Goal: Transaction & Acquisition: Purchase product/service

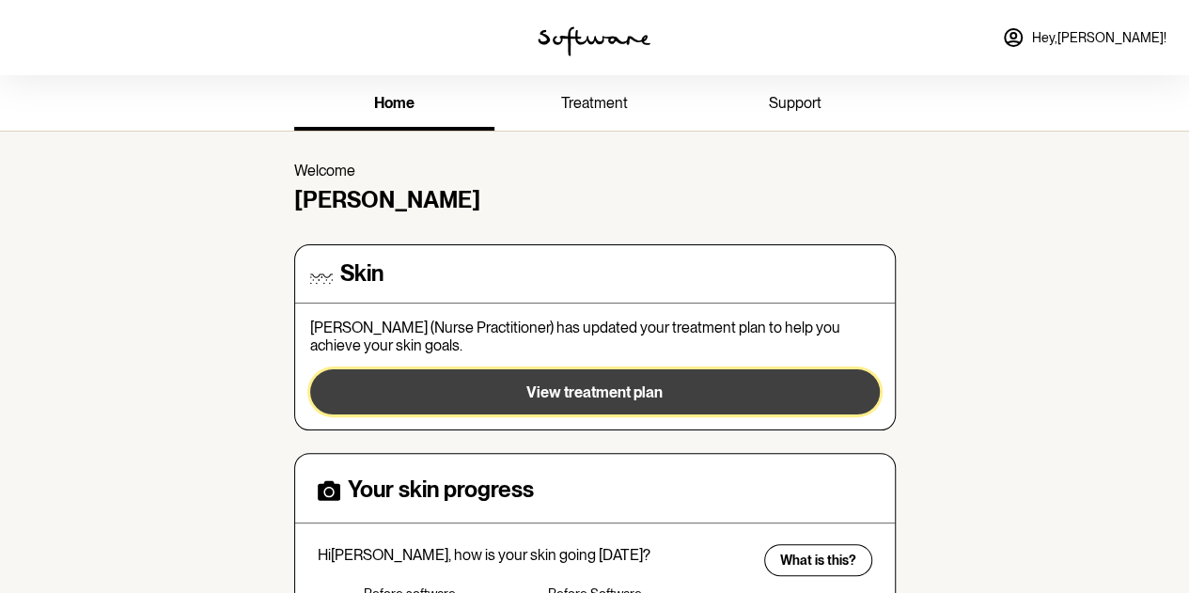
click at [600, 389] on span "View treatment plan" at bounding box center [594, 393] width 136 height 18
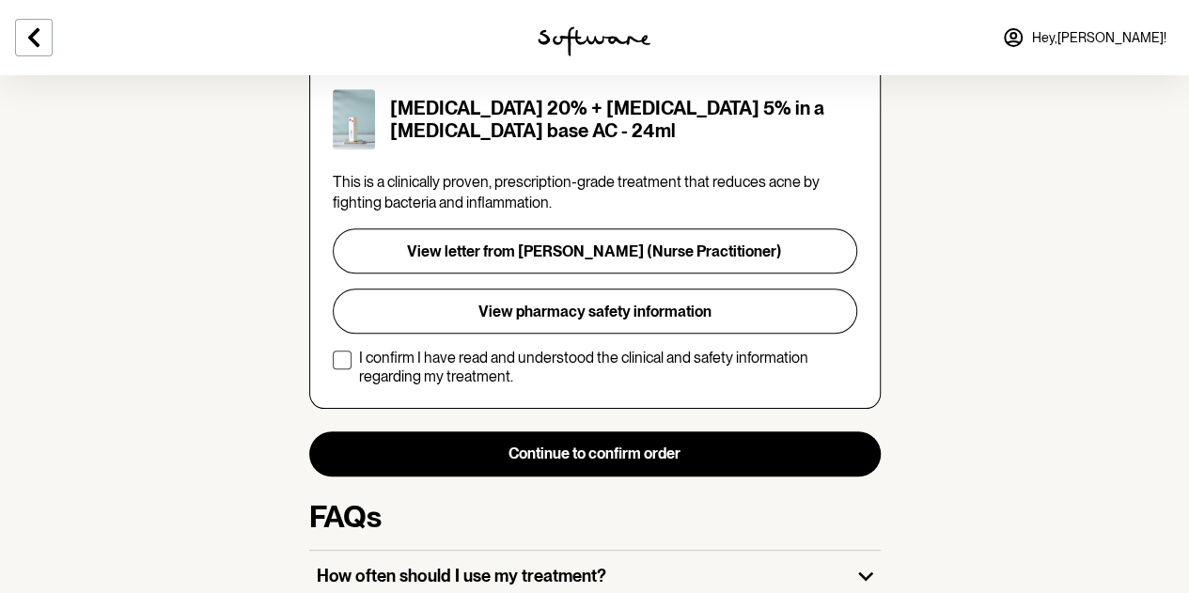
scroll to position [470, 0]
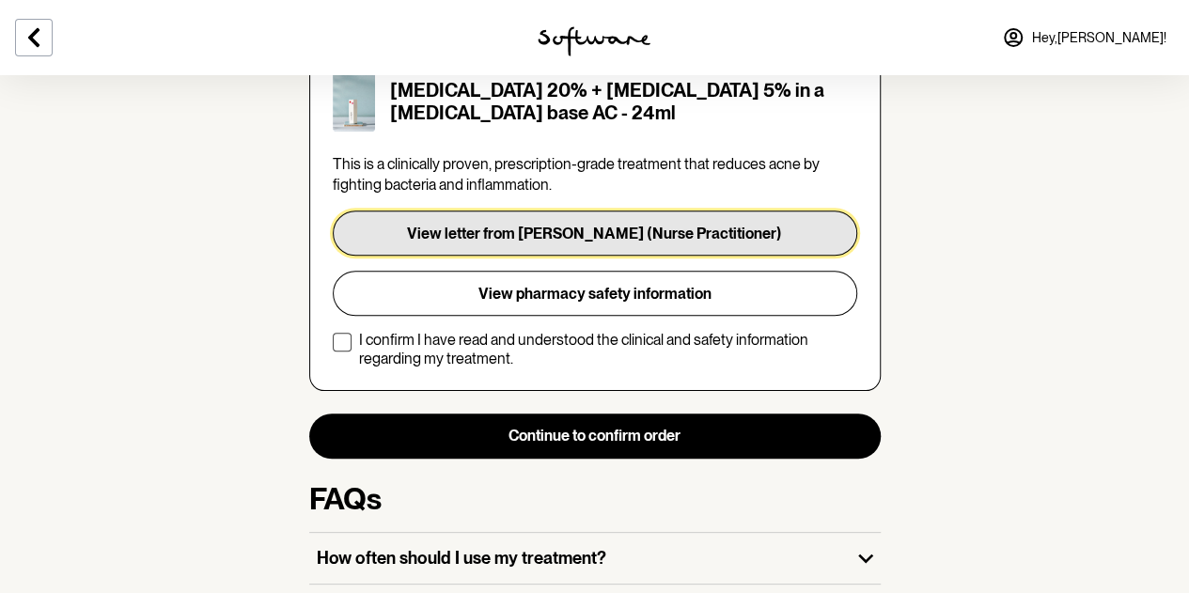
click at [524, 211] on button "View letter from [PERSON_NAME] (Nurse Practitioner)" at bounding box center [595, 233] width 525 height 45
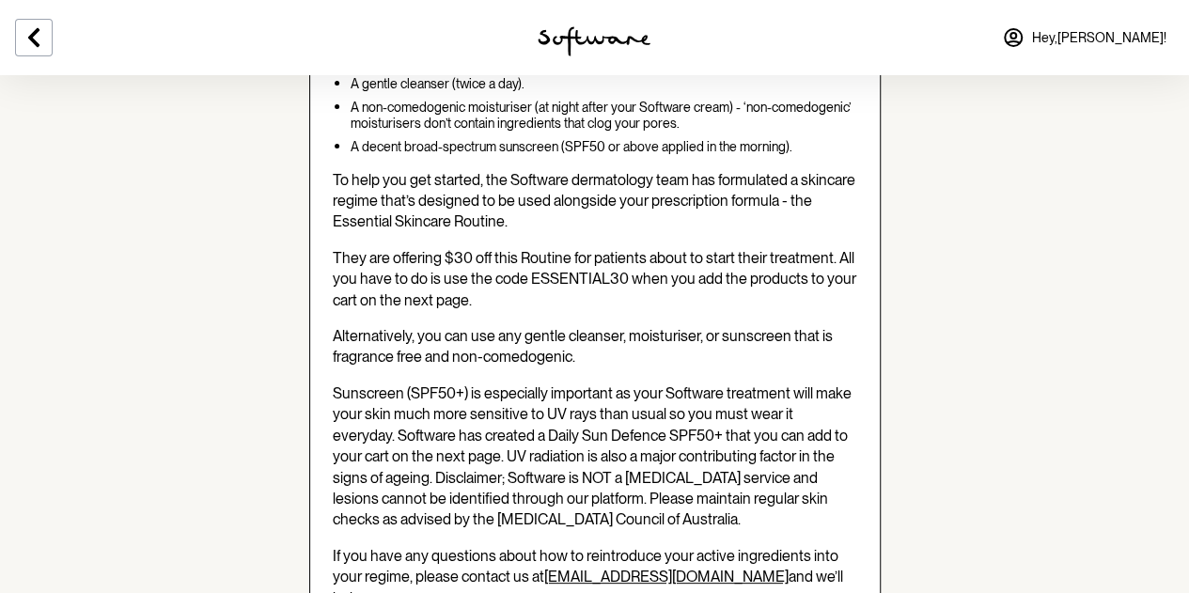
scroll to position [846, 0]
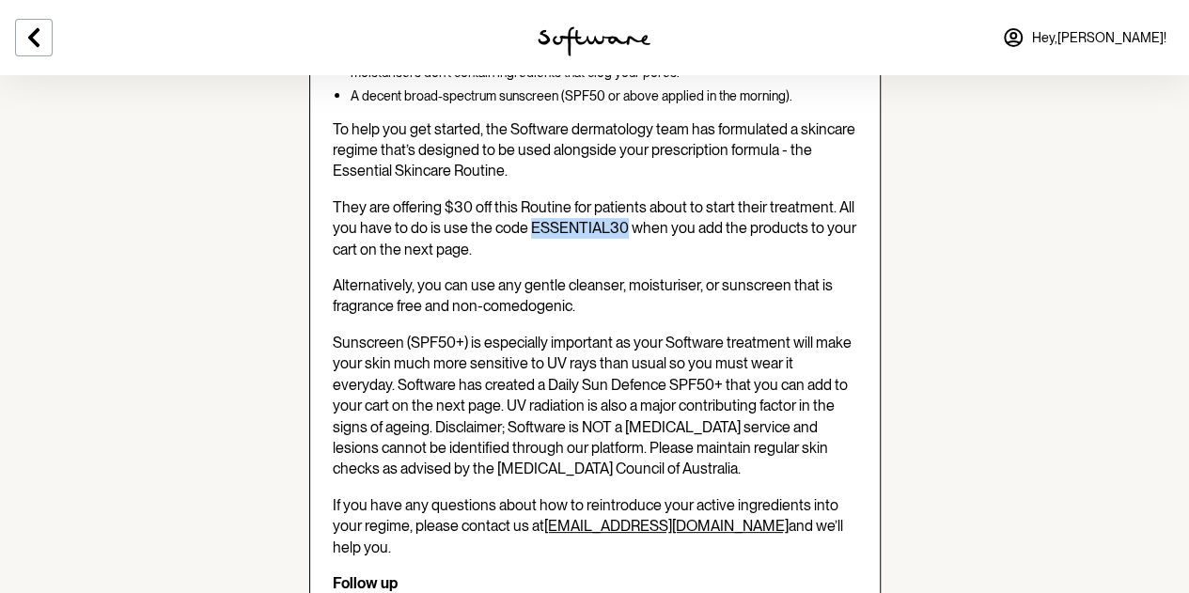
drag, startPoint x: 529, startPoint y: 198, endPoint x: 621, endPoint y: 208, distance: 92.6
click at [621, 208] on span "They are offering $30 off this Routine for patients about to start their treatm…" at bounding box center [595, 228] width 524 height 60
copy span "ESSENTIAL30"
click at [673, 276] on span "Alternatively, you can use any gentle cleanser, moisturiser, or sunscreen that …" at bounding box center [583, 295] width 500 height 39
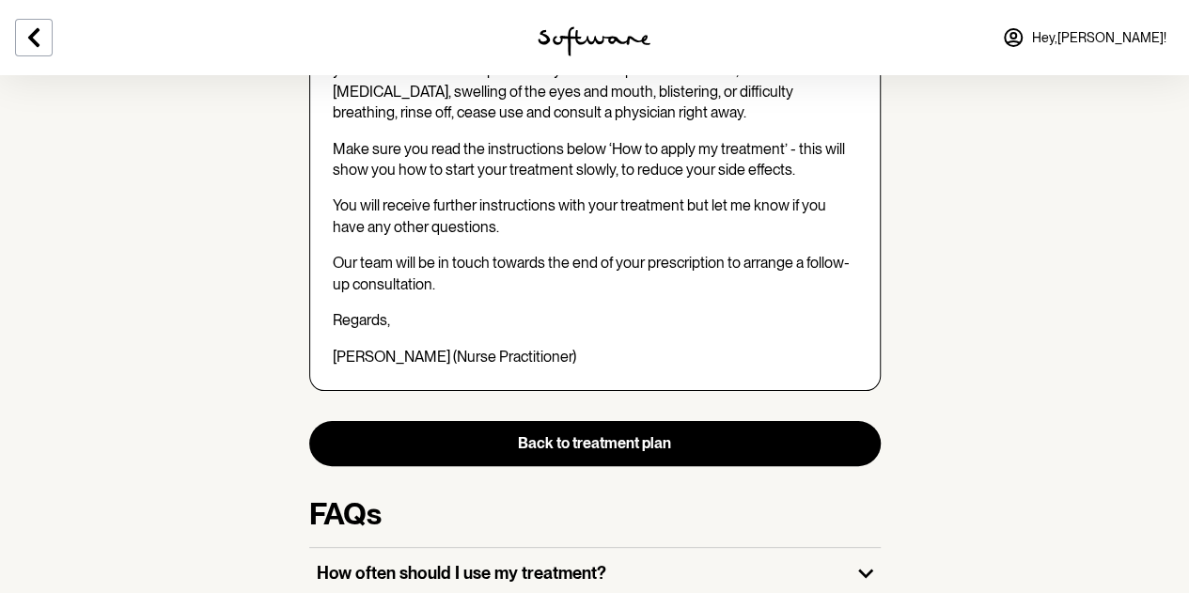
scroll to position [1880, 0]
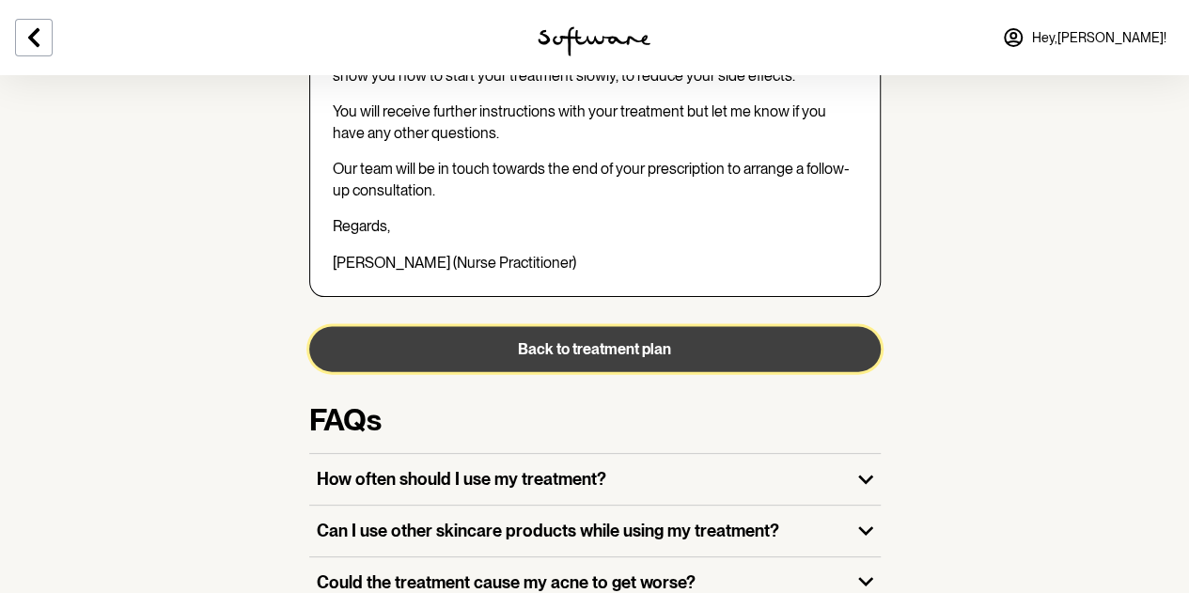
click at [632, 327] on button "Back to treatment plan" at bounding box center [595, 349] width 572 height 45
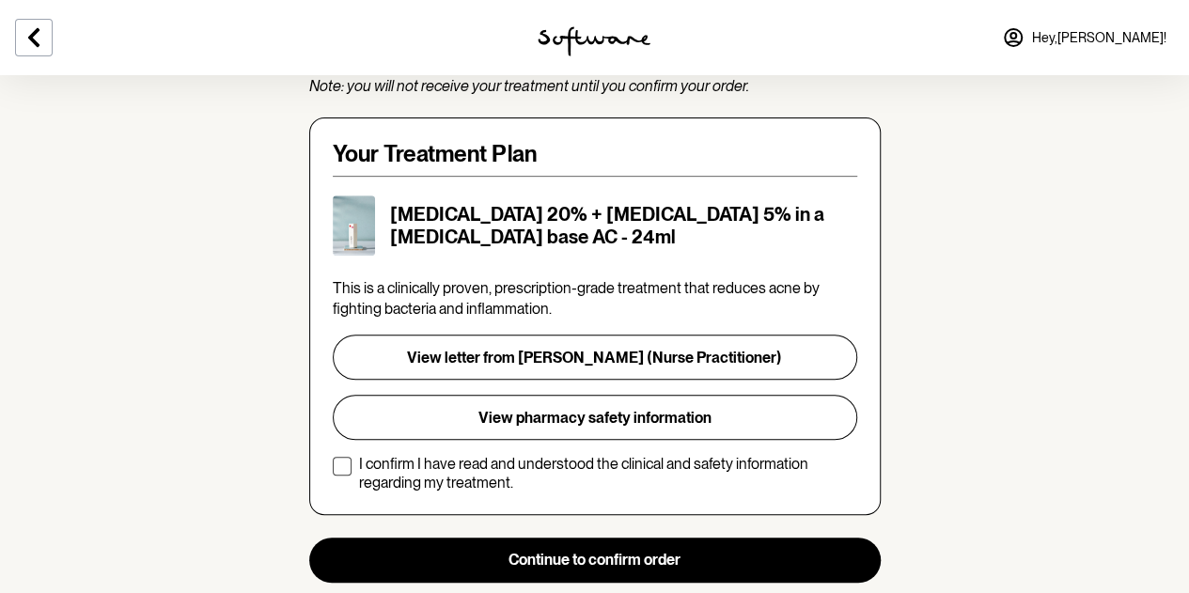
scroll to position [376, 0]
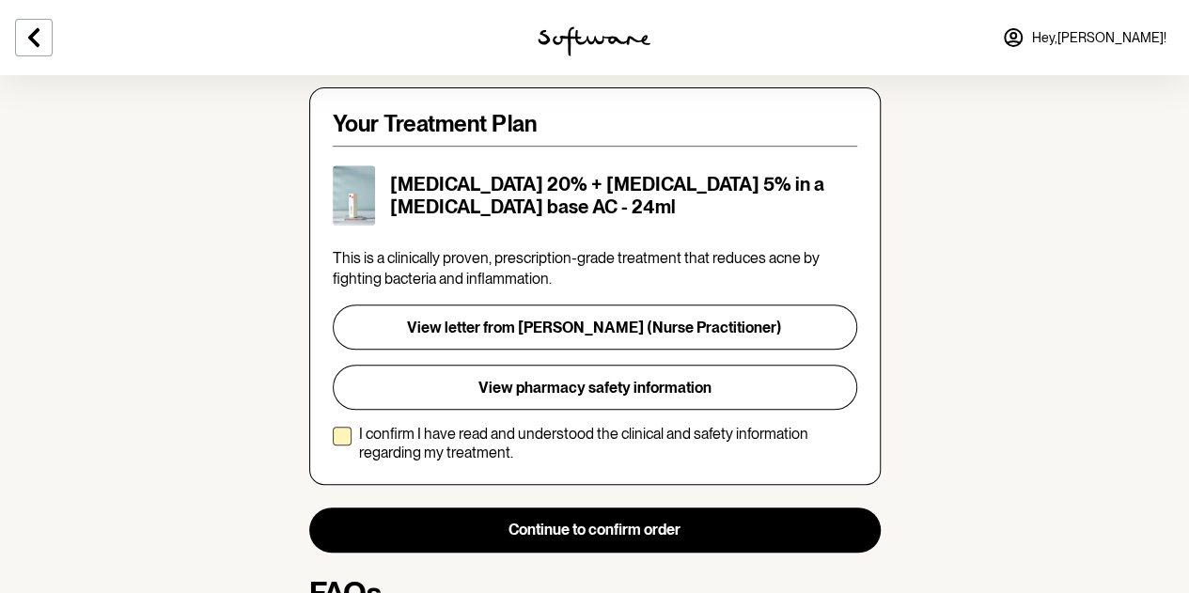
click at [350, 427] on span at bounding box center [342, 436] width 19 height 19
click at [333, 443] on input "I confirm I have read and understood the clinical and safety information regard…" at bounding box center [332, 443] width 1 height 1
checkbox input "true"
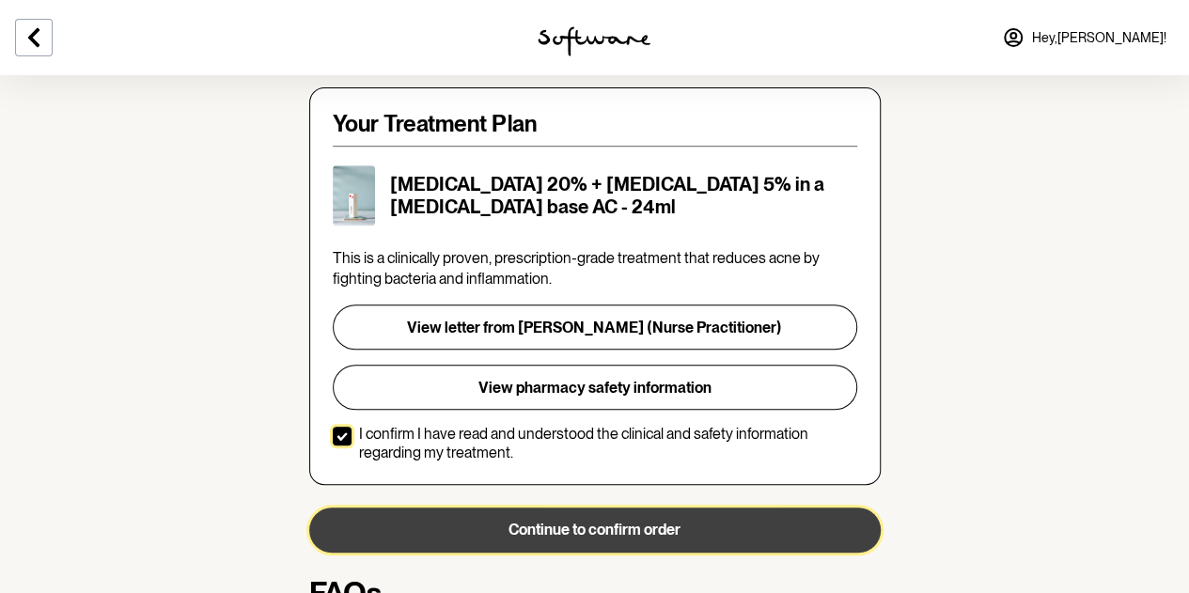
click at [636, 508] on button "Continue to confirm order" at bounding box center [595, 530] width 572 height 45
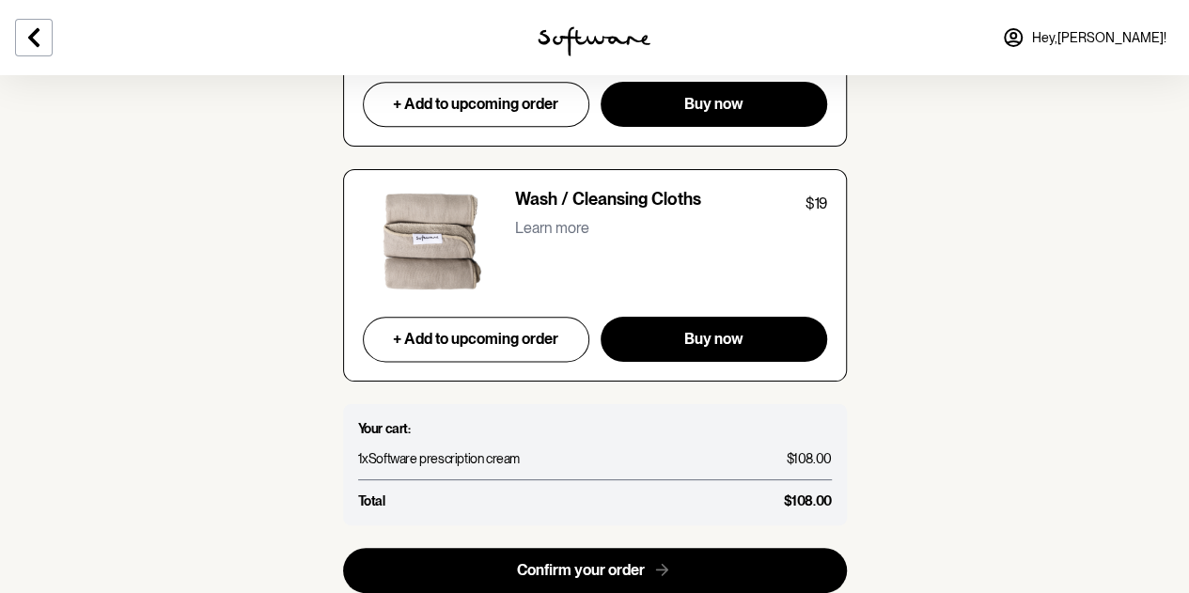
scroll to position [8175, 0]
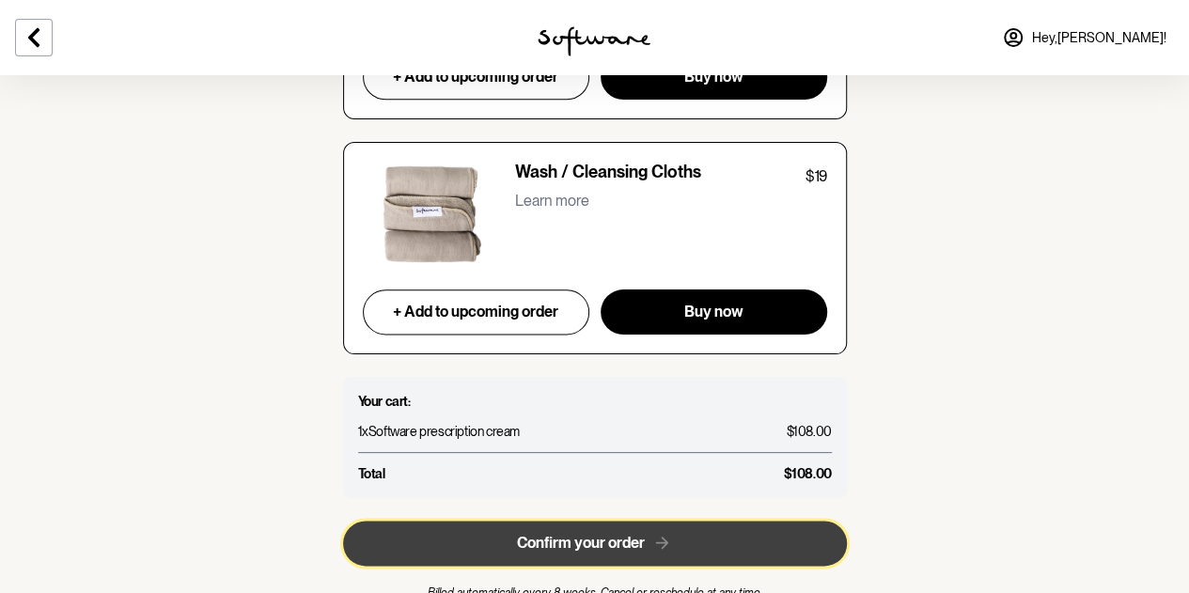
click at [573, 534] on span "Confirm your order" at bounding box center [581, 543] width 128 height 18
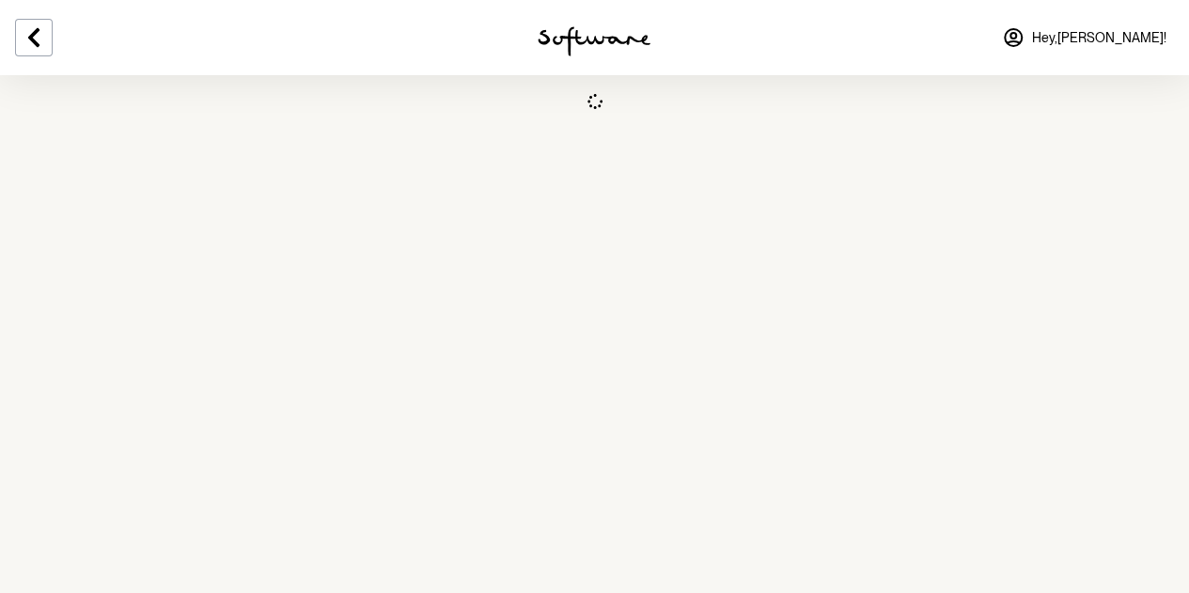
select select "WA"
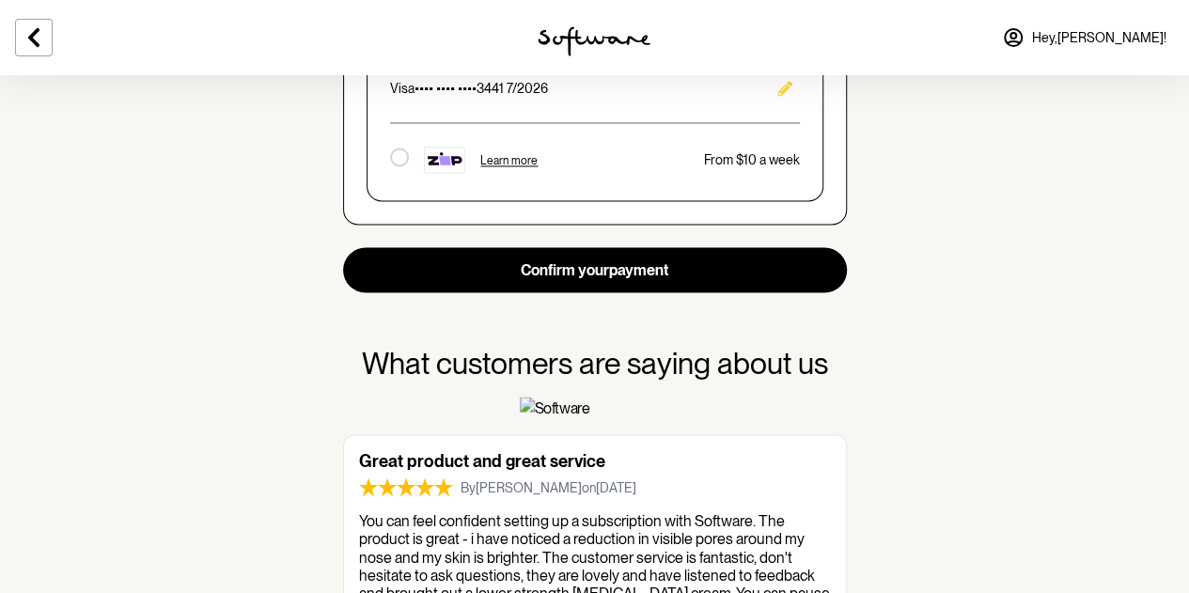
scroll to position [1504, 0]
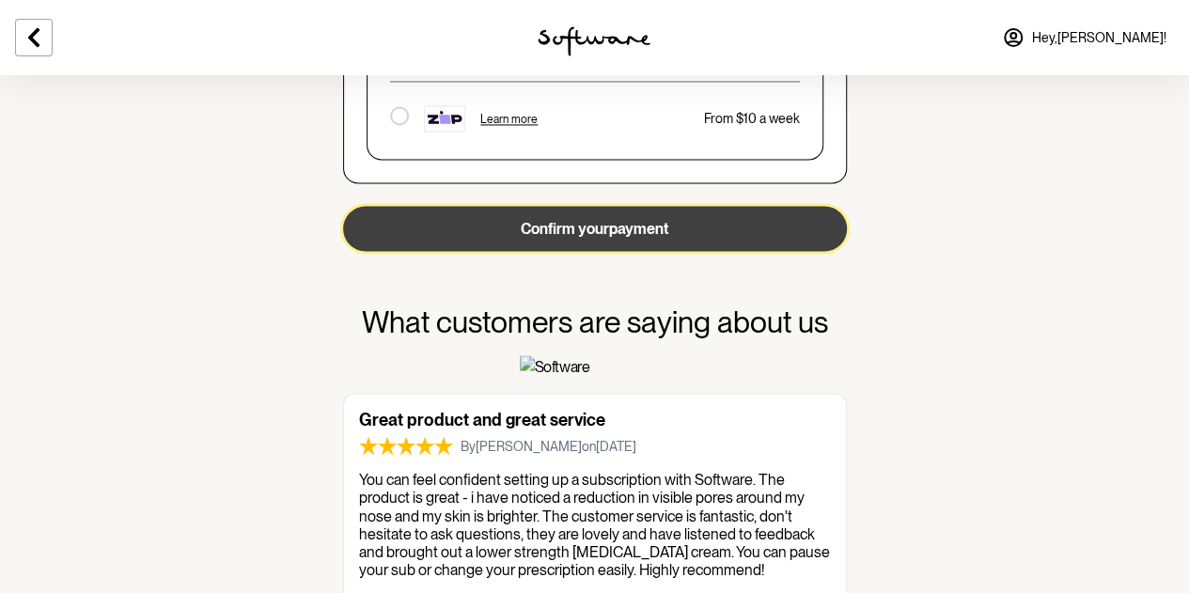
click at [604, 222] on button "Confirm your payment" at bounding box center [595, 228] width 504 height 45
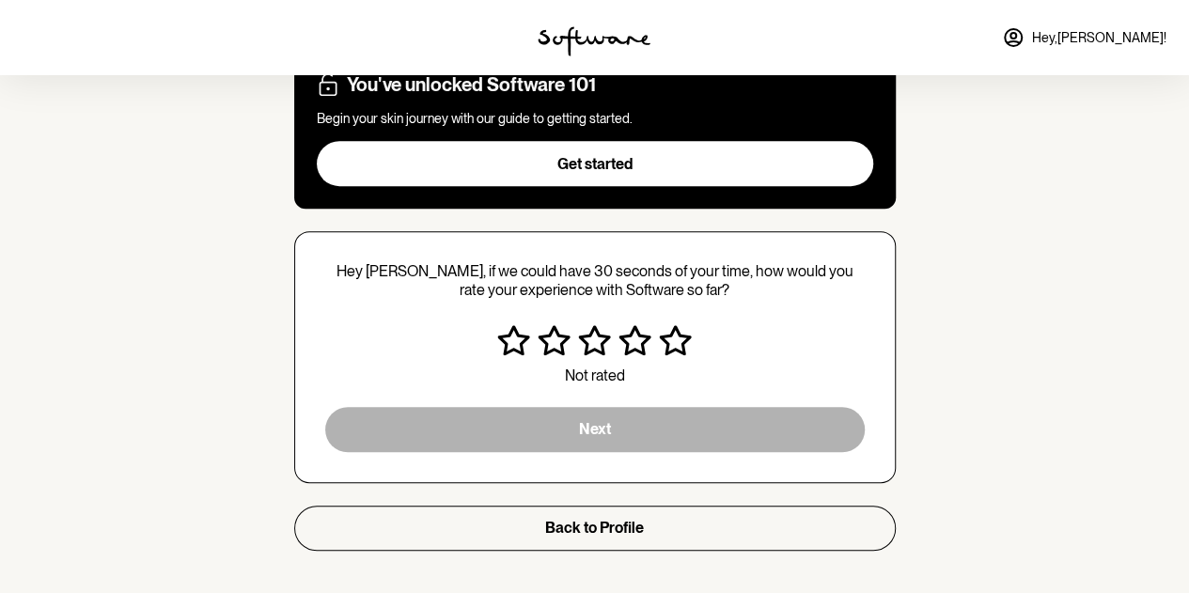
scroll to position [405, 0]
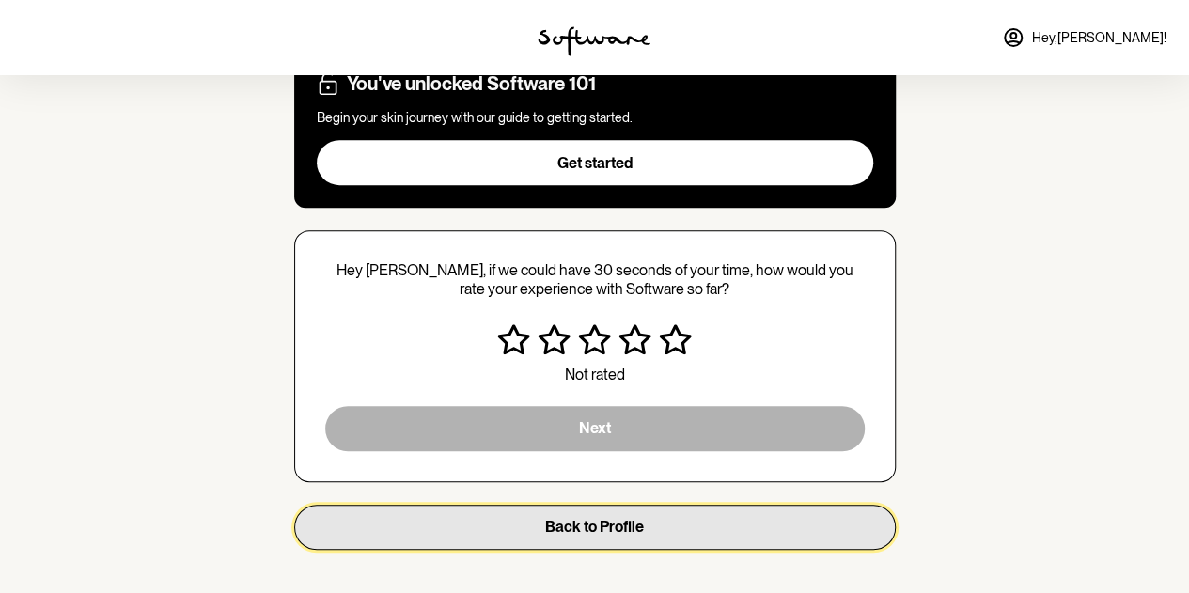
click at [696, 534] on button "Back to Profile" at bounding box center [595, 527] width 602 height 45
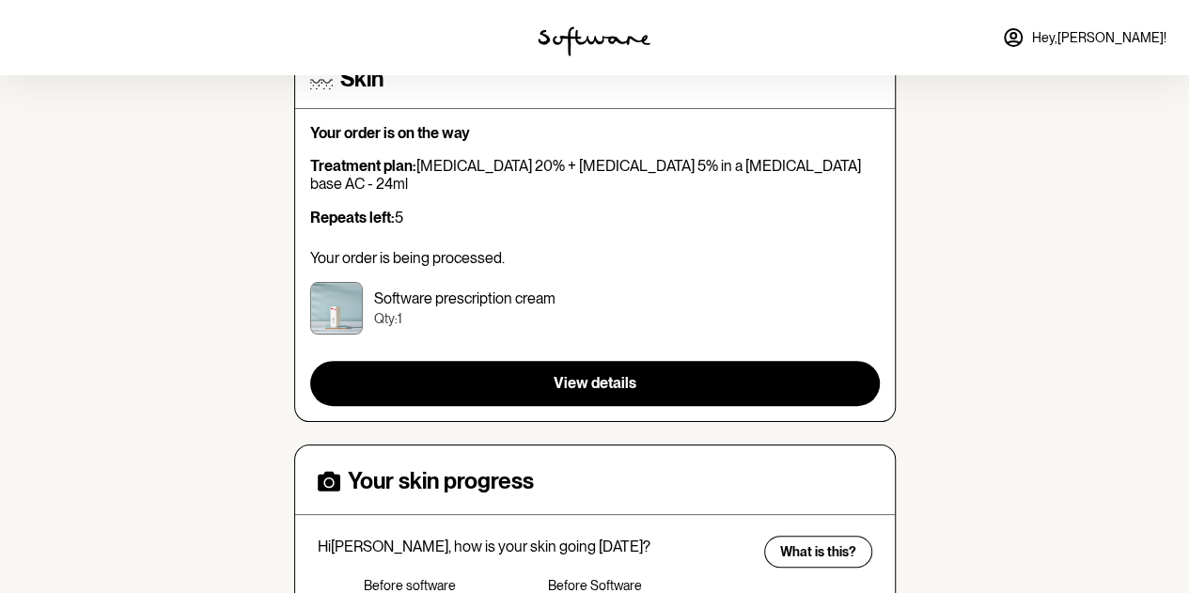
scroll to position [94, 0]
